Goal: Transaction & Acquisition: Purchase product/service

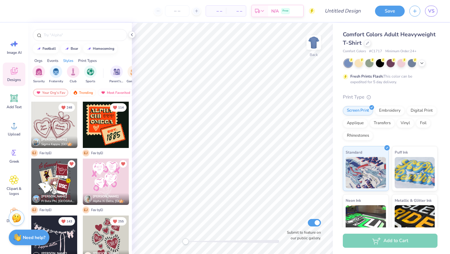
click at [371, 43] on div "Comfort Colors Adult Heavyweight T-Shirt" at bounding box center [390, 38] width 95 height 17
click at [366, 43] on icon at bounding box center [367, 42] width 2 height 2
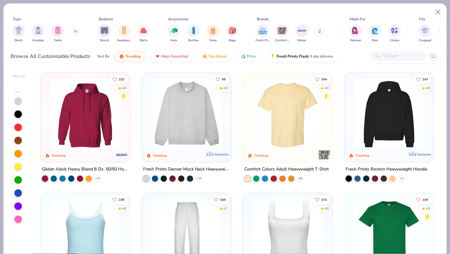
click at [76, 29] on button at bounding box center [75, 31] width 9 height 9
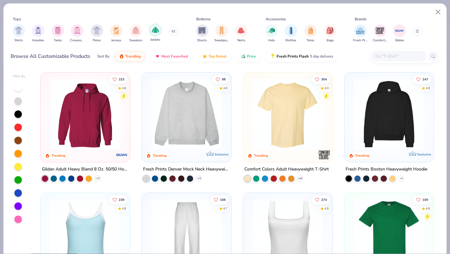
scroll to position [0, 16]
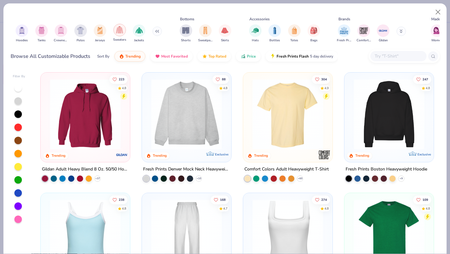
click at [116, 32] on img "filter for Sweaters" at bounding box center [119, 29] width 7 height 7
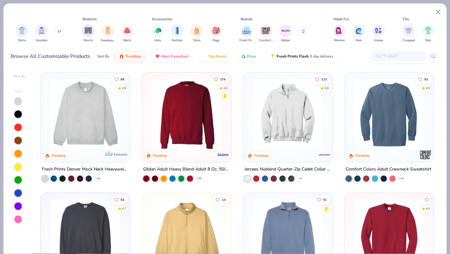
click at [57, 32] on button at bounding box center [59, 31] width 9 height 9
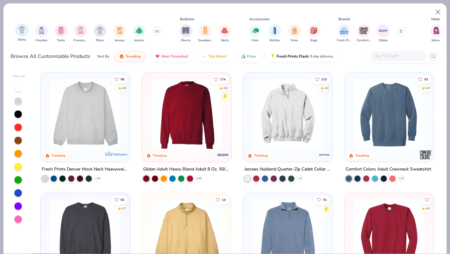
click at [24, 31] on img "filter for Shirts" at bounding box center [21, 29] width 7 height 7
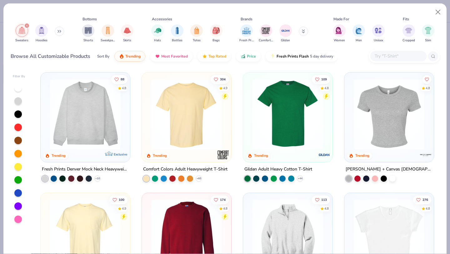
click at [59, 31] on icon at bounding box center [58, 31] width 1 height 2
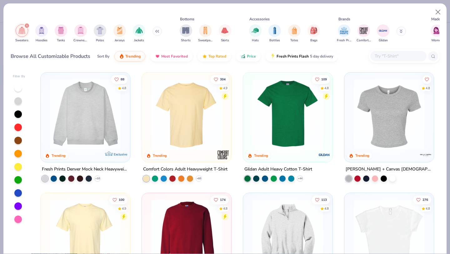
click at [27, 24] on div "filter for Sweaters" at bounding box center [27, 26] width 6 height 6
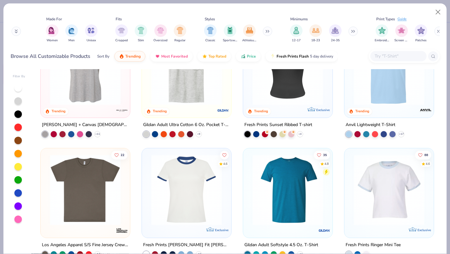
scroll to position [0, 309]
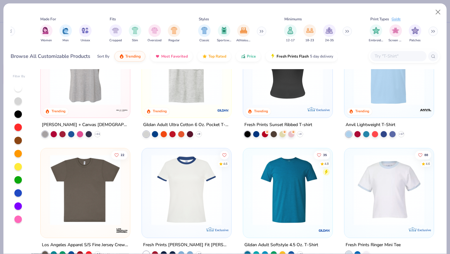
click at [265, 32] on button at bounding box center [261, 31] width 9 height 9
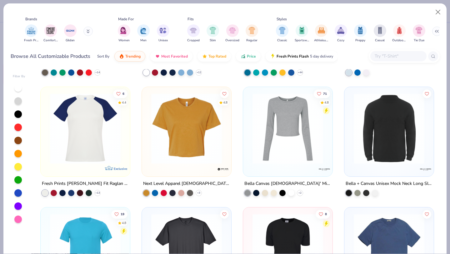
scroll to position [477, 0]
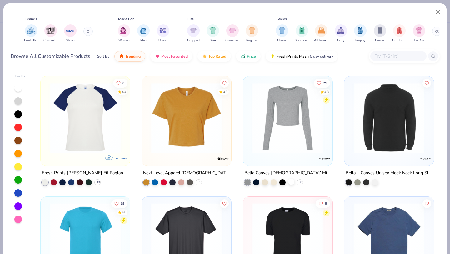
click at [291, 181] on div at bounding box center [291, 181] width 6 height 6
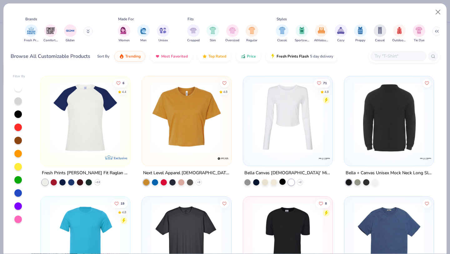
click at [284, 180] on div at bounding box center [282, 181] width 6 height 6
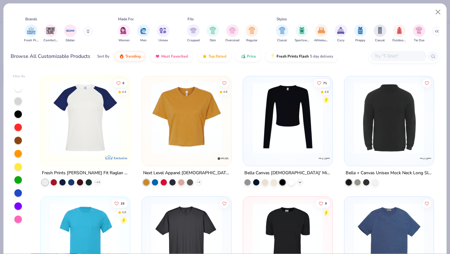
click at [302, 181] on icon at bounding box center [299, 182] width 5 height 5
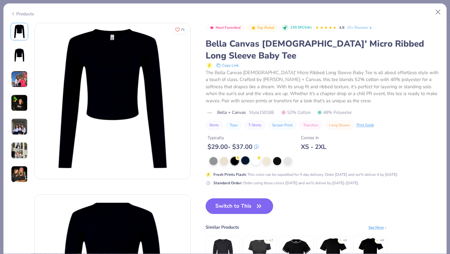
click at [246, 162] on div at bounding box center [245, 160] width 8 height 8
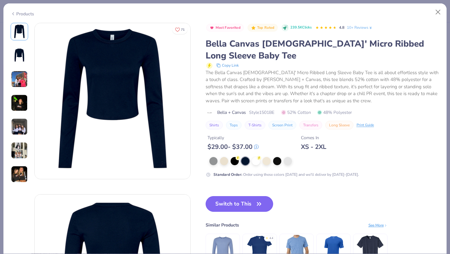
click at [250, 207] on button "Switch to This" at bounding box center [239, 204] width 68 height 16
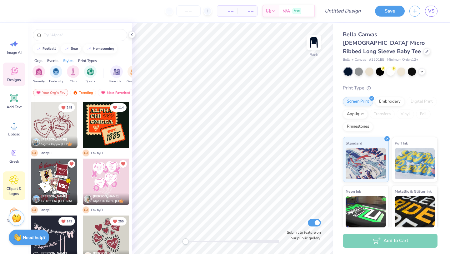
click at [19, 182] on div "Clipart & logos" at bounding box center [14, 185] width 22 height 28
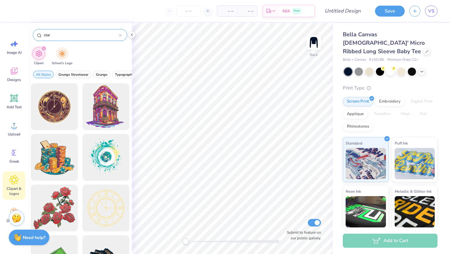
type input "star"
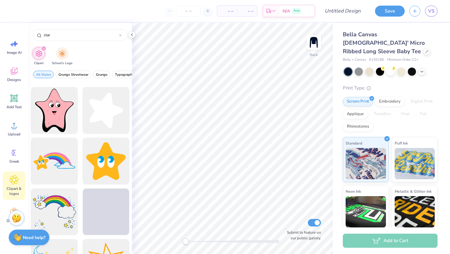
scroll to position [437, 0]
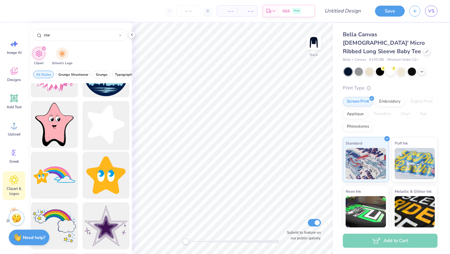
click at [109, 118] on div at bounding box center [106, 125] width 52 height 52
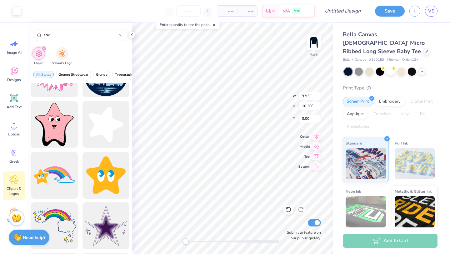
type input "3.31"
type input "3.44"
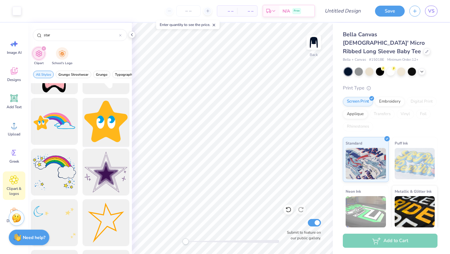
scroll to position [504, 0]
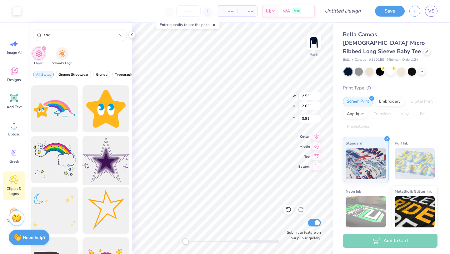
click at [91, 142] on div at bounding box center [106, 160] width 52 height 52
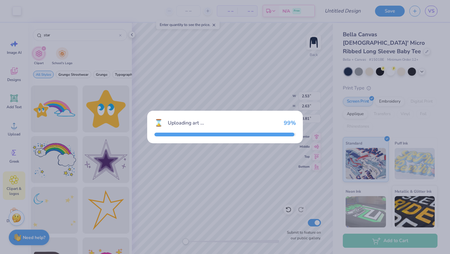
type input "9.93"
type input "9.41"
type input "3.00"
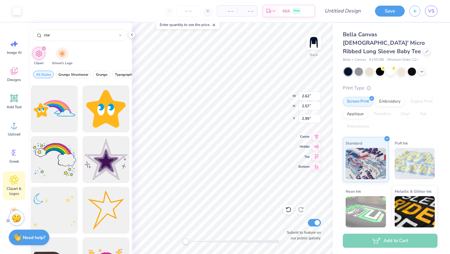
type input "2.53"
type input "2.63"
type input "3.00"
type input "3.92"
click at [277, 94] on div "Back W 2.08 2.08 " H 2.15 2.15 " Y 3.92 3.92 " Center Middle Top Bottom Submit …" at bounding box center [232, 138] width 201 height 231
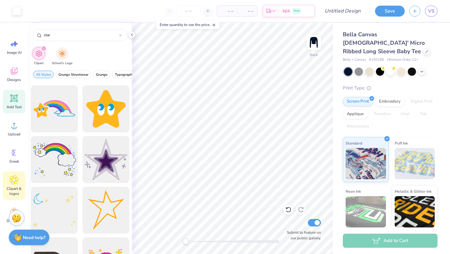
click at [9, 104] on div "Add Text" at bounding box center [14, 101] width 22 height 23
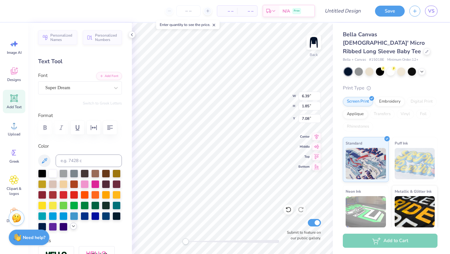
type textarea "pi"
click at [72, 228] on div at bounding box center [73, 225] width 7 height 7
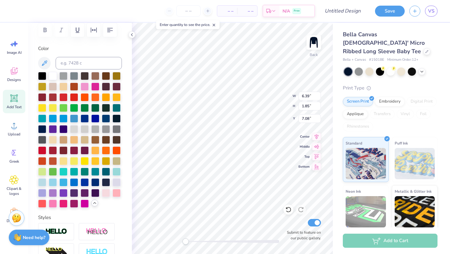
scroll to position [101, 0]
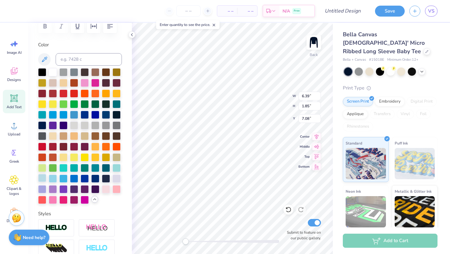
click at [43, 178] on div at bounding box center [42, 178] width 8 height 8
click at [52, 177] on div at bounding box center [53, 178] width 8 height 8
click at [39, 187] on div at bounding box center [42, 188] width 8 height 8
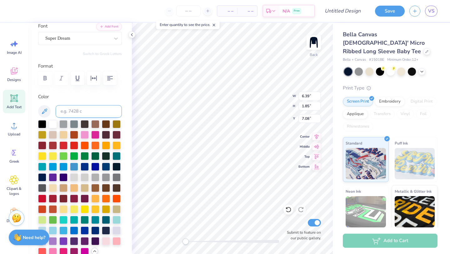
scroll to position [0, 0]
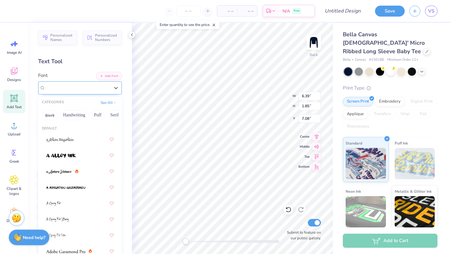
click at [109, 89] on div "Super Dream" at bounding box center [78, 88] width 66 height 10
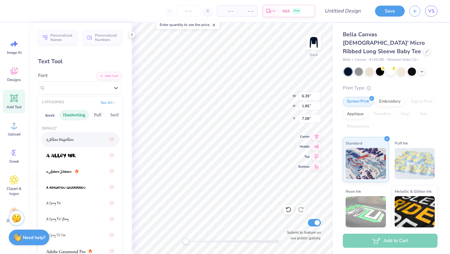
click at [81, 116] on button "Handwriting" at bounding box center [74, 115] width 29 height 10
click at [114, 117] on button "Serif" at bounding box center [114, 115] width 15 height 10
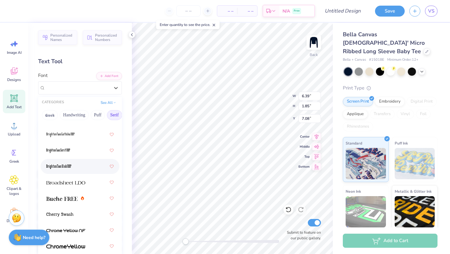
scroll to position [59, 0]
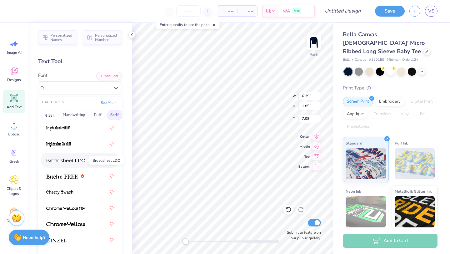
click at [76, 158] on img at bounding box center [65, 160] width 39 height 4
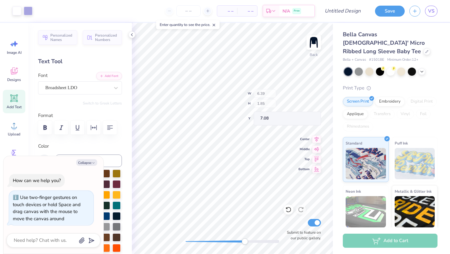
click at [245, 238] on div at bounding box center [232, 241] width 94 height 6
click at [178, 242] on div "Back Submit to feature on our public gallery." at bounding box center [232, 138] width 201 height 231
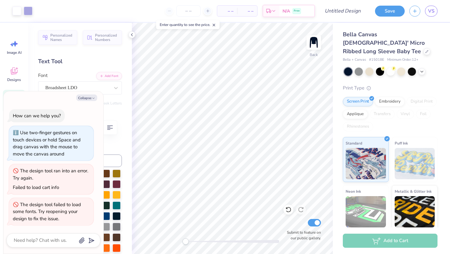
type textarea "x"
